Goal: Use online tool/utility: Utilize a website feature to perform a specific function

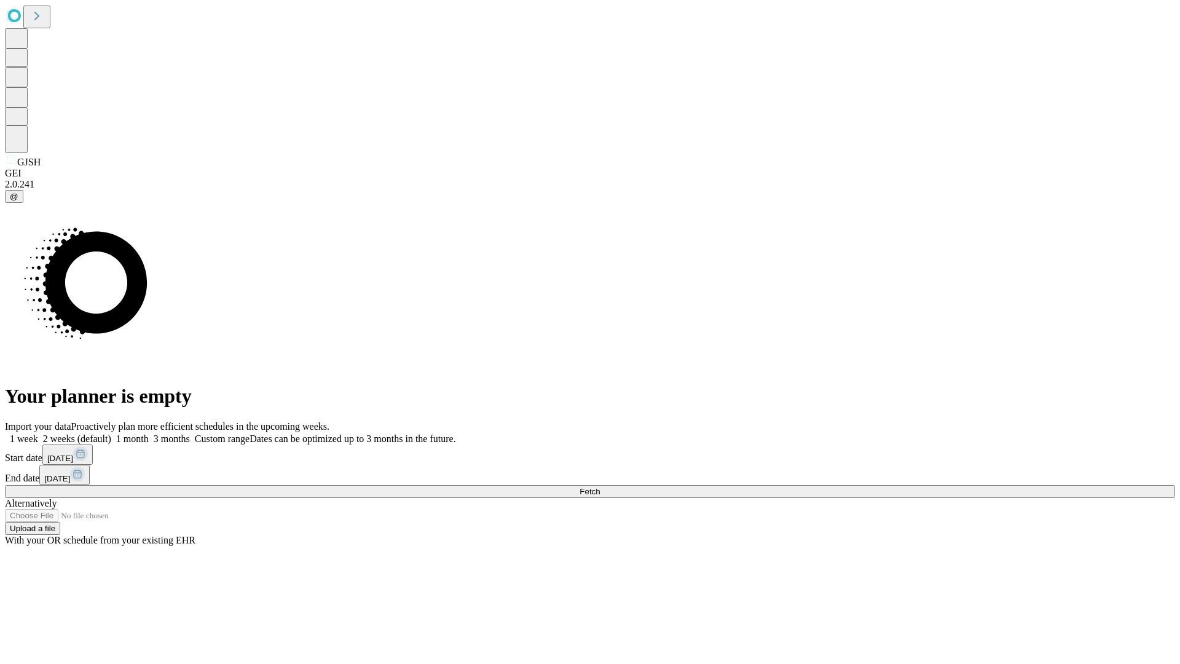
click at [600, 487] on span "Fetch" at bounding box center [590, 491] width 20 height 9
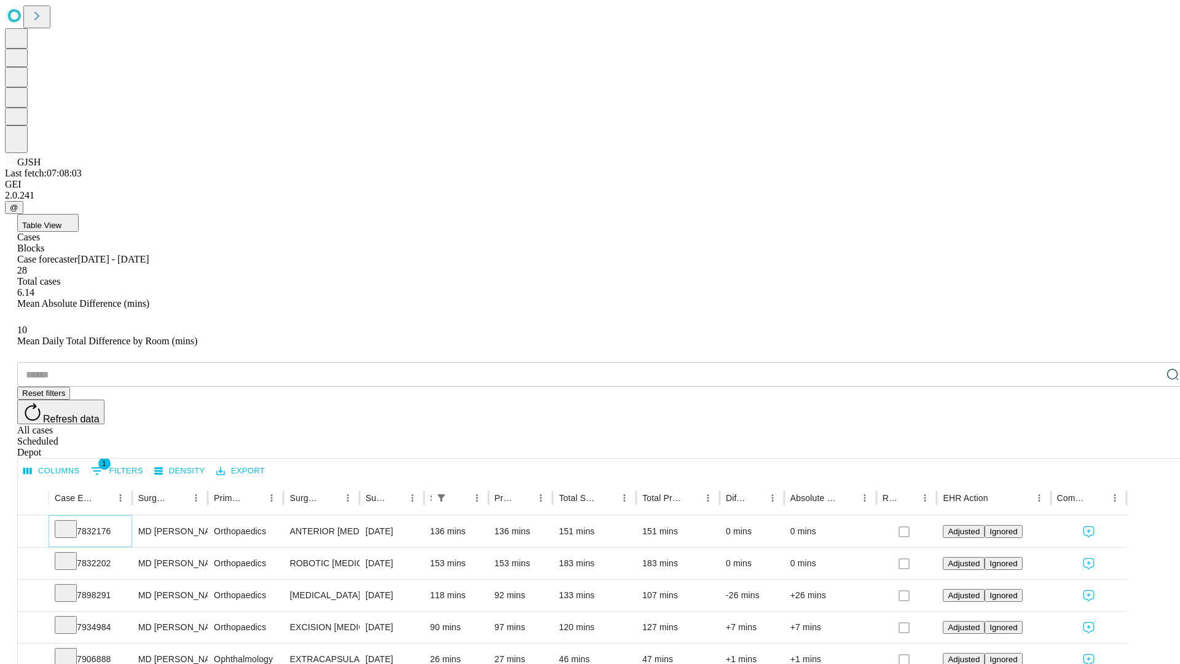
click at [72, 522] on icon at bounding box center [66, 528] width 12 height 12
